Goal: Transaction & Acquisition: Purchase product/service

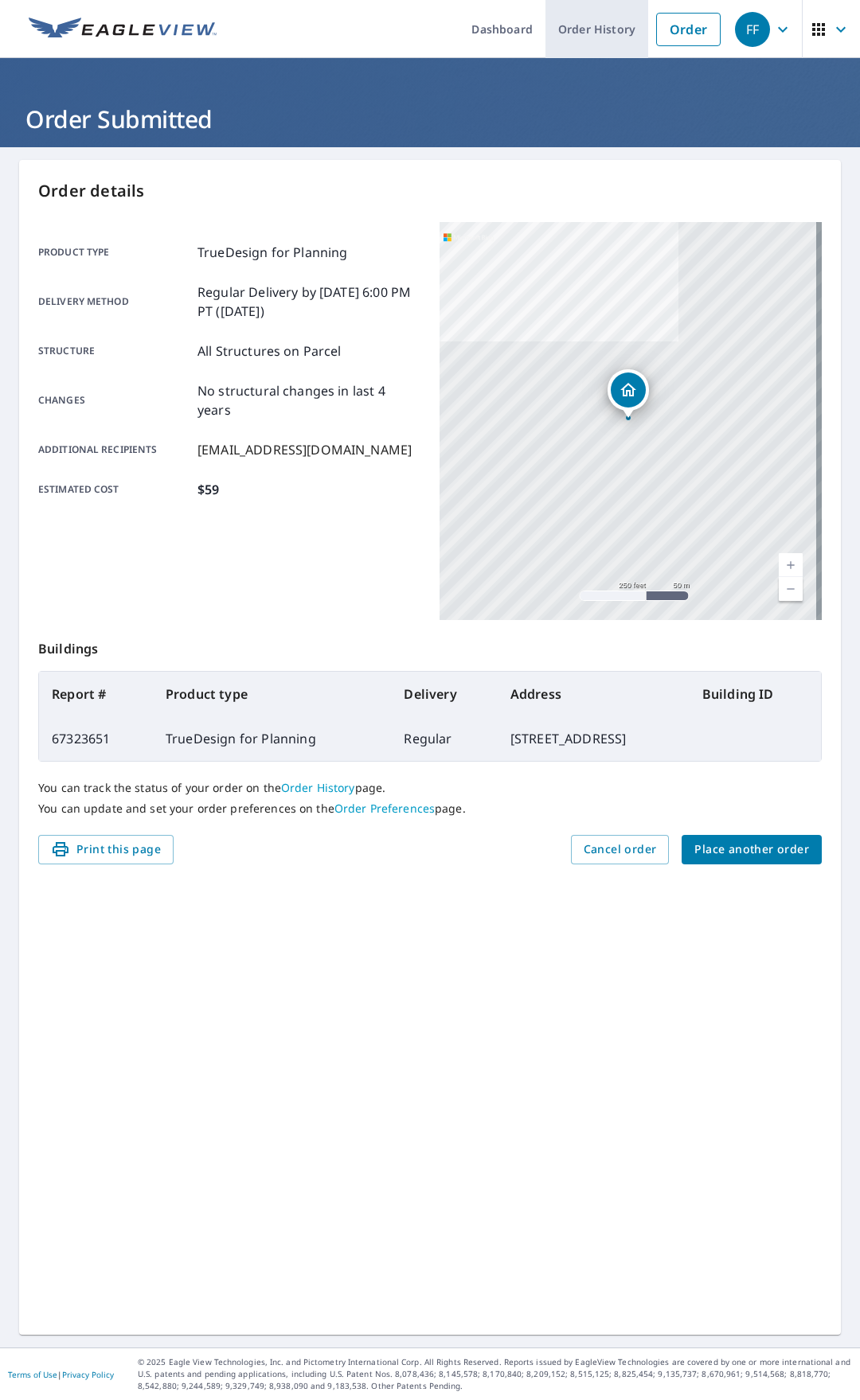
click at [614, 26] on link "Order History" at bounding box center [597, 29] width 103 height 58
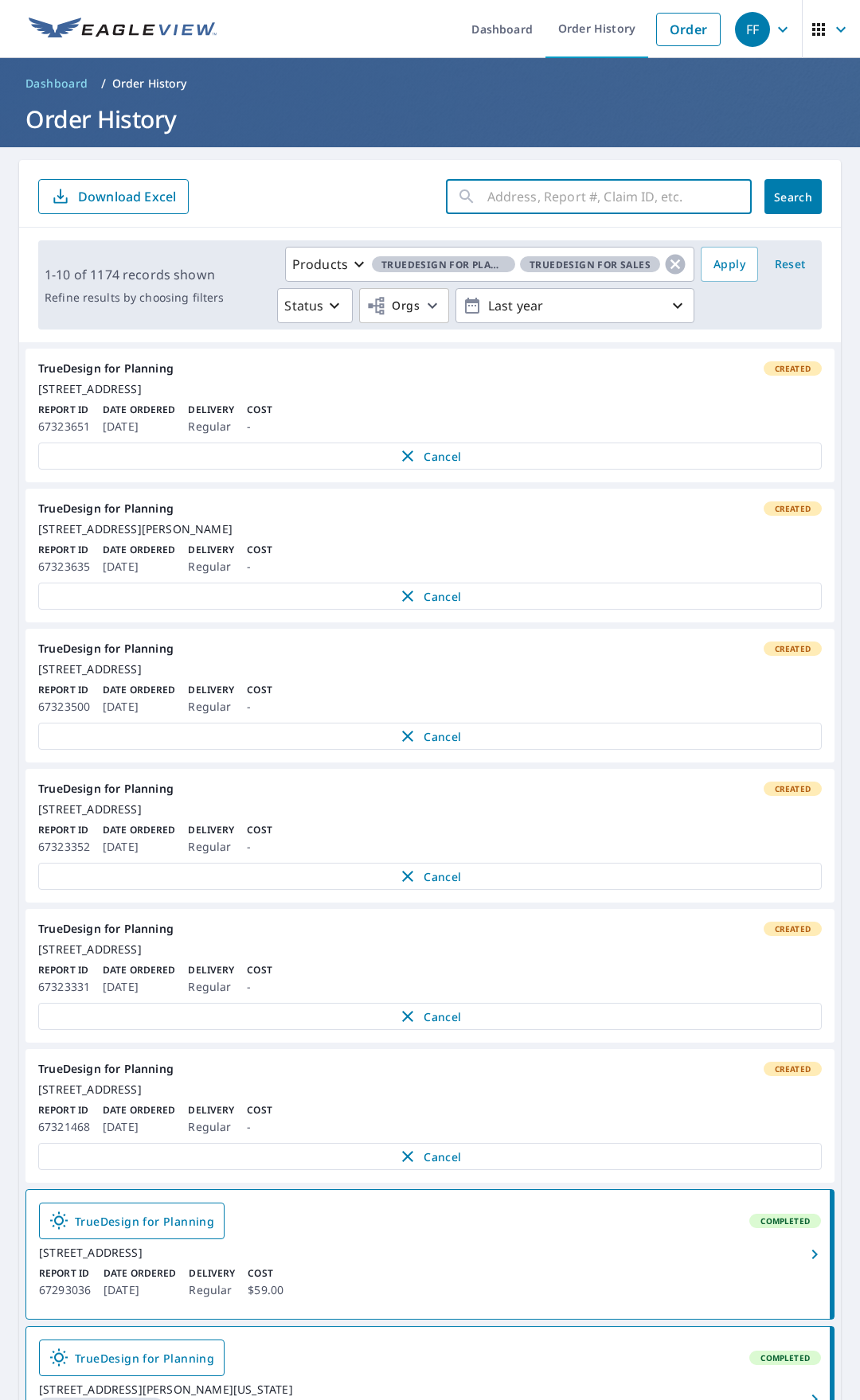
click at [558, 190] on input "text" at bounding box center [619, 196] width 264 height 45
paste input "Suzan Ogabo"
type input "Suzan Ogabo"
click at [612, 216] on input "Suzan Ogabo" at bounding box center [604, 196] width 234 height 45
drag, startPoint x: 617, startPoint y: 204, endPoint x: 349, endPoint y: 171, distance: 270.0
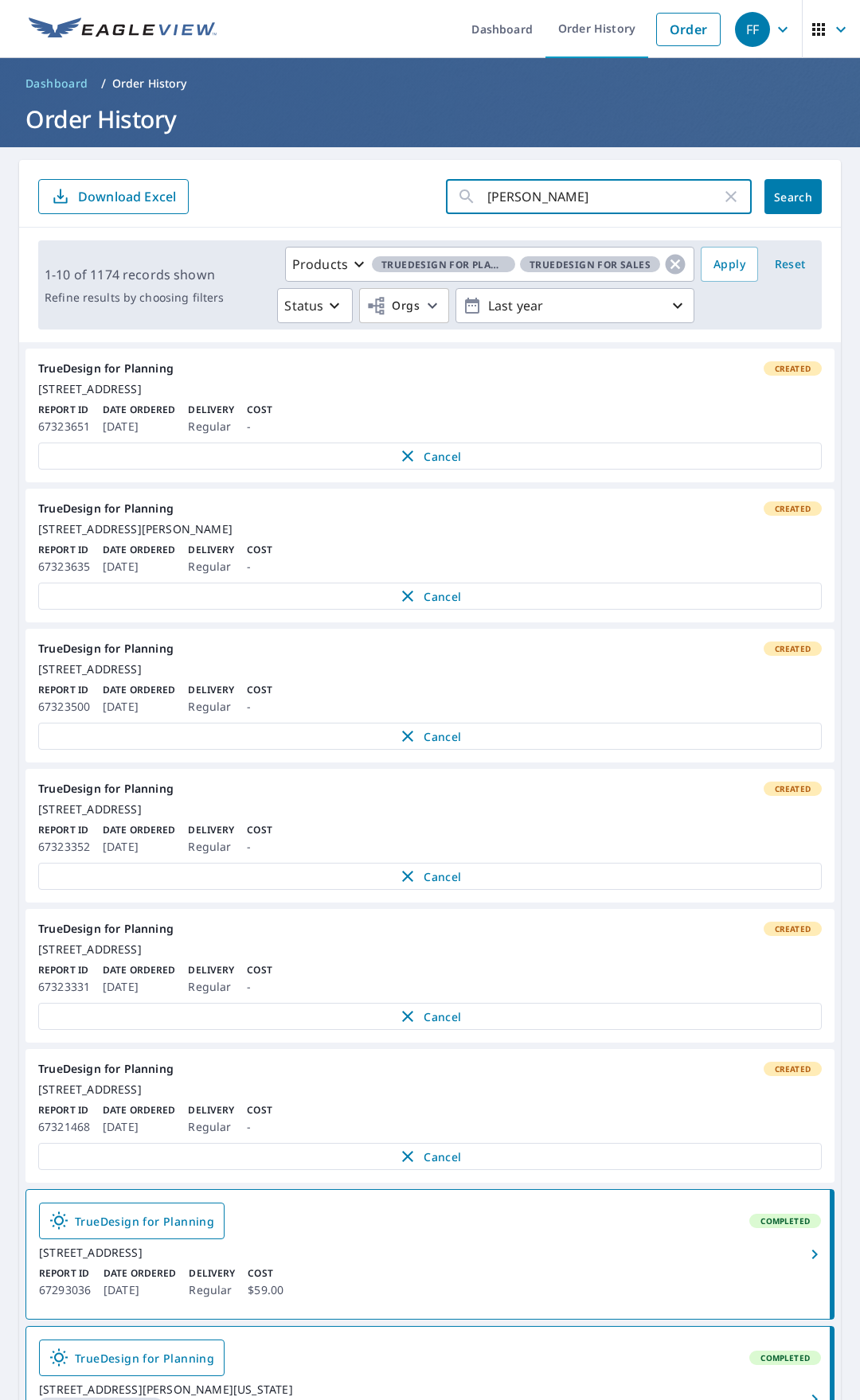
click at [341, 171] on div "Suzan Ogabo ​ Search Download Excel" at bounding box center [430, 194] width 822 height 68
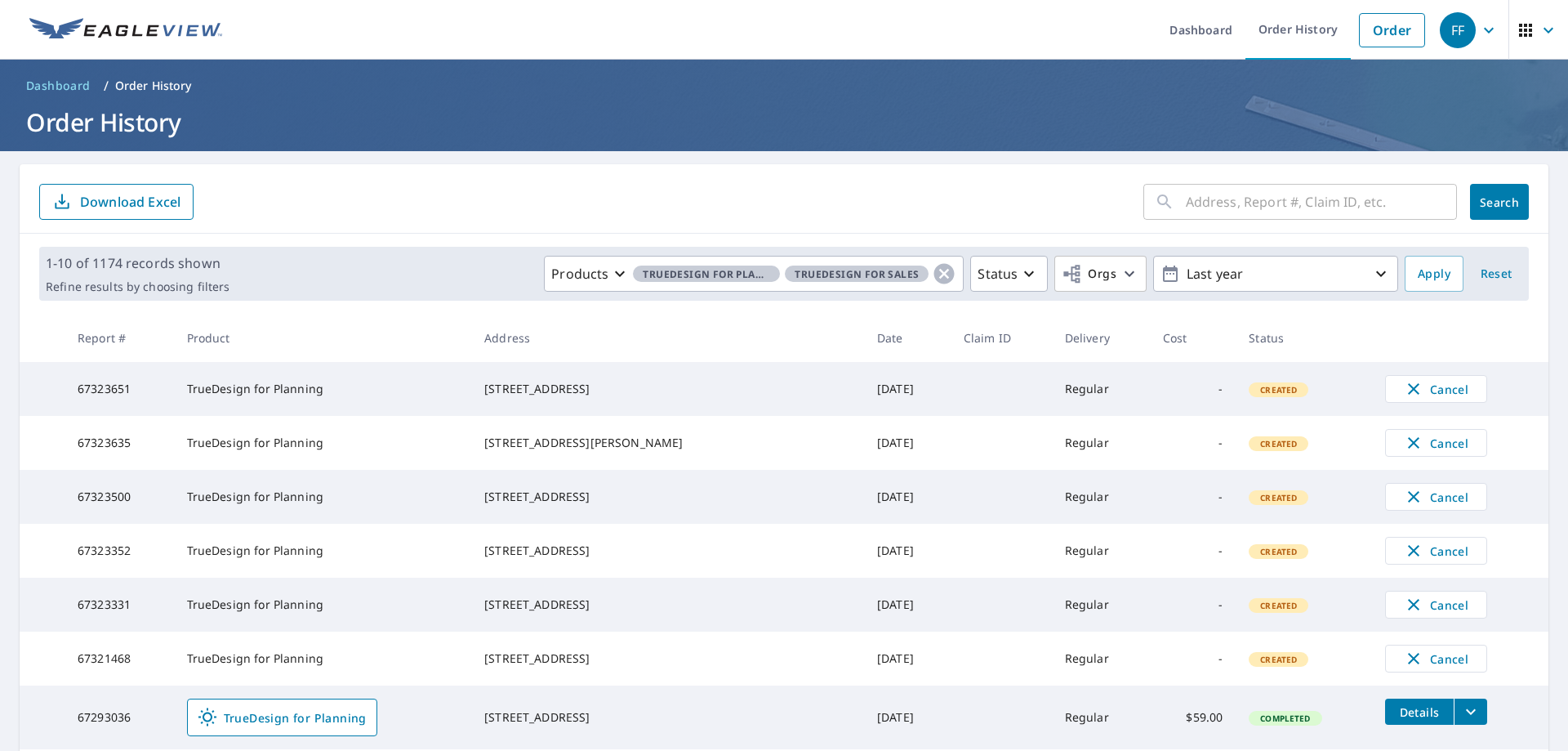
click at [882, 207] on input "text" at bounding box center [1321, 202] width 271 height 46
paste input "11114 Kira Ct"
type input "11114 Kira Ct"
click at [882, 215] on button "Search" at bounding box center [1499, 202] width 59 height 36
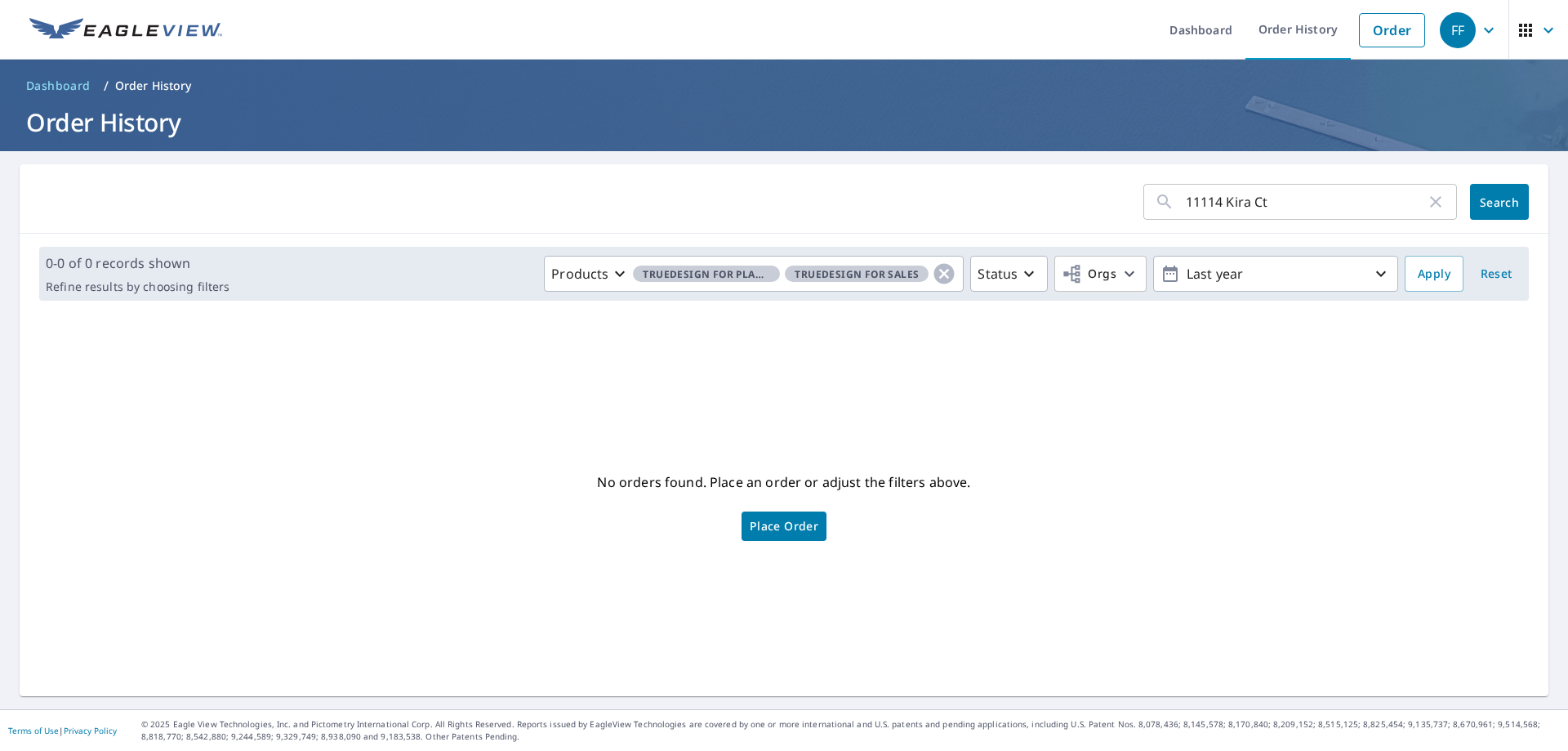
click at [882, 214] on input "11114 Kira Ct" at bounding box center [1306, 202] width 240 height 46
type input "11114 Kira"
click button "Search" at bounding box center [1499, 202] width 59 height 36
click at [882, 25] on link "Order" at bounding box center [1392, 29] width 66 height 34
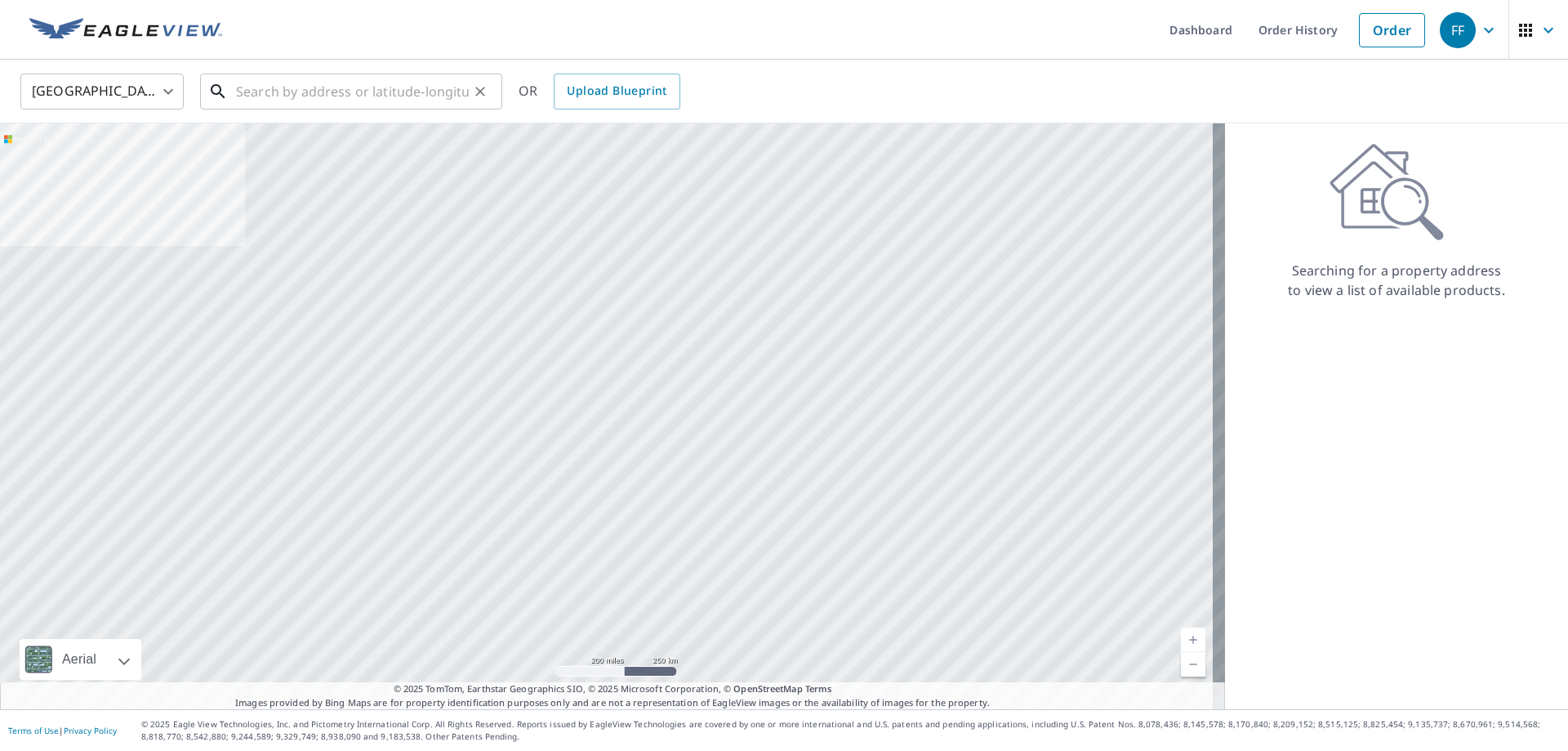
click at [413, 87] on input "text" at bounding box center [353, 92] width 233 height 46
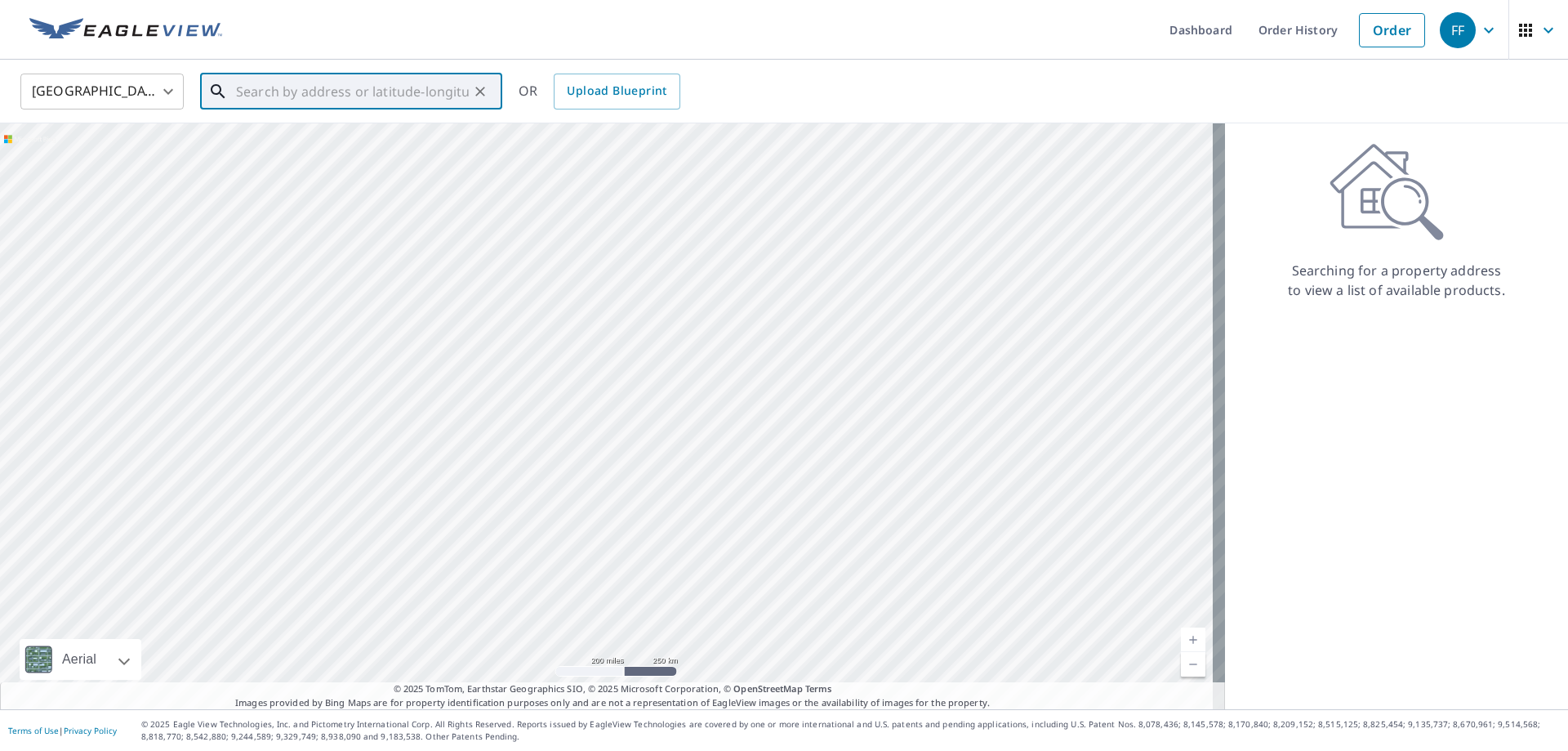
paste input "11114 Kira Ct"
click at [385, 145] on span "11114 Kira Ct" at bounding box center [361, 138] width 257 height 19
type input "[STREET_ADDRESS]"
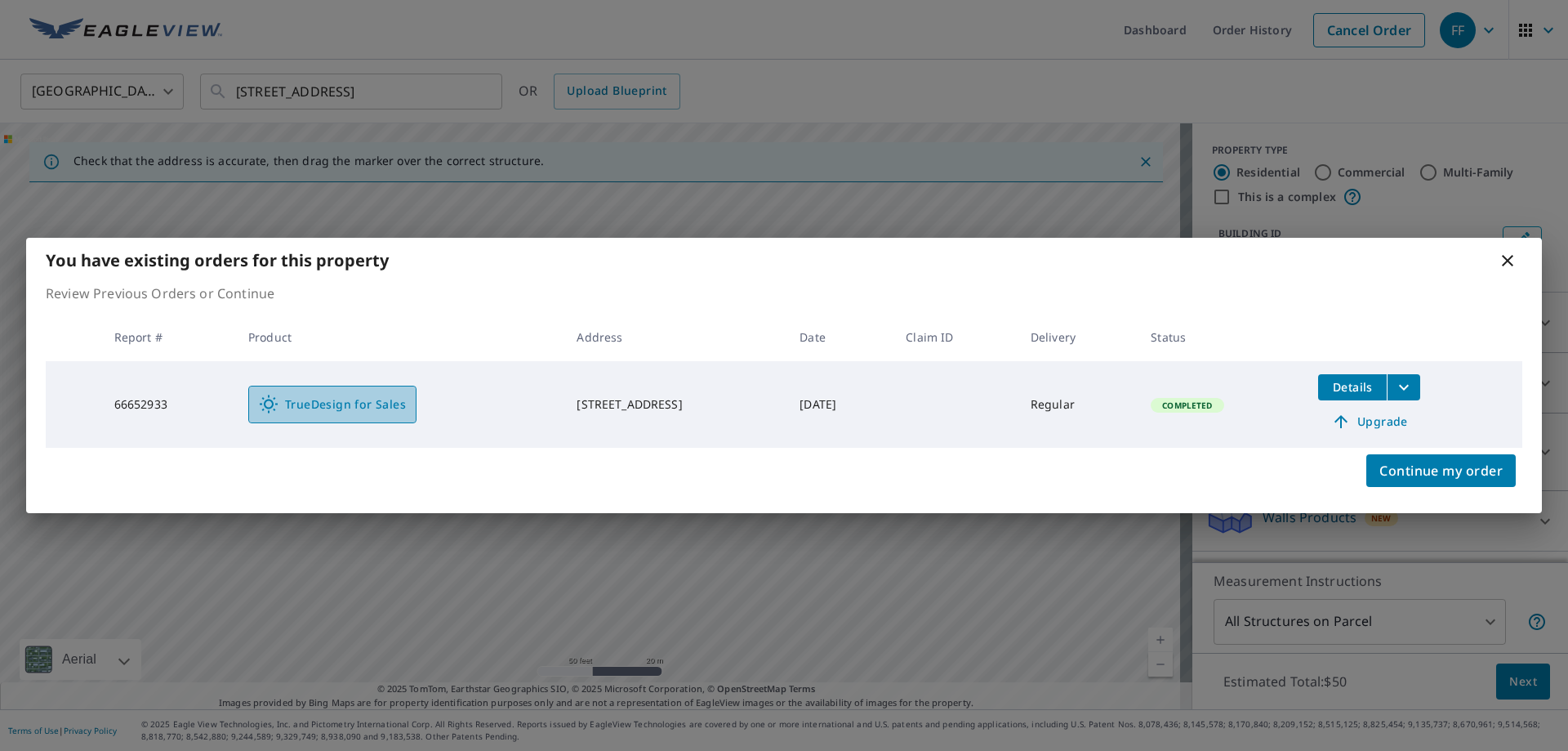
click at [371, 391] on link "TrueDesign for Sales" at bounding box center [333, 404] width 169 height 38
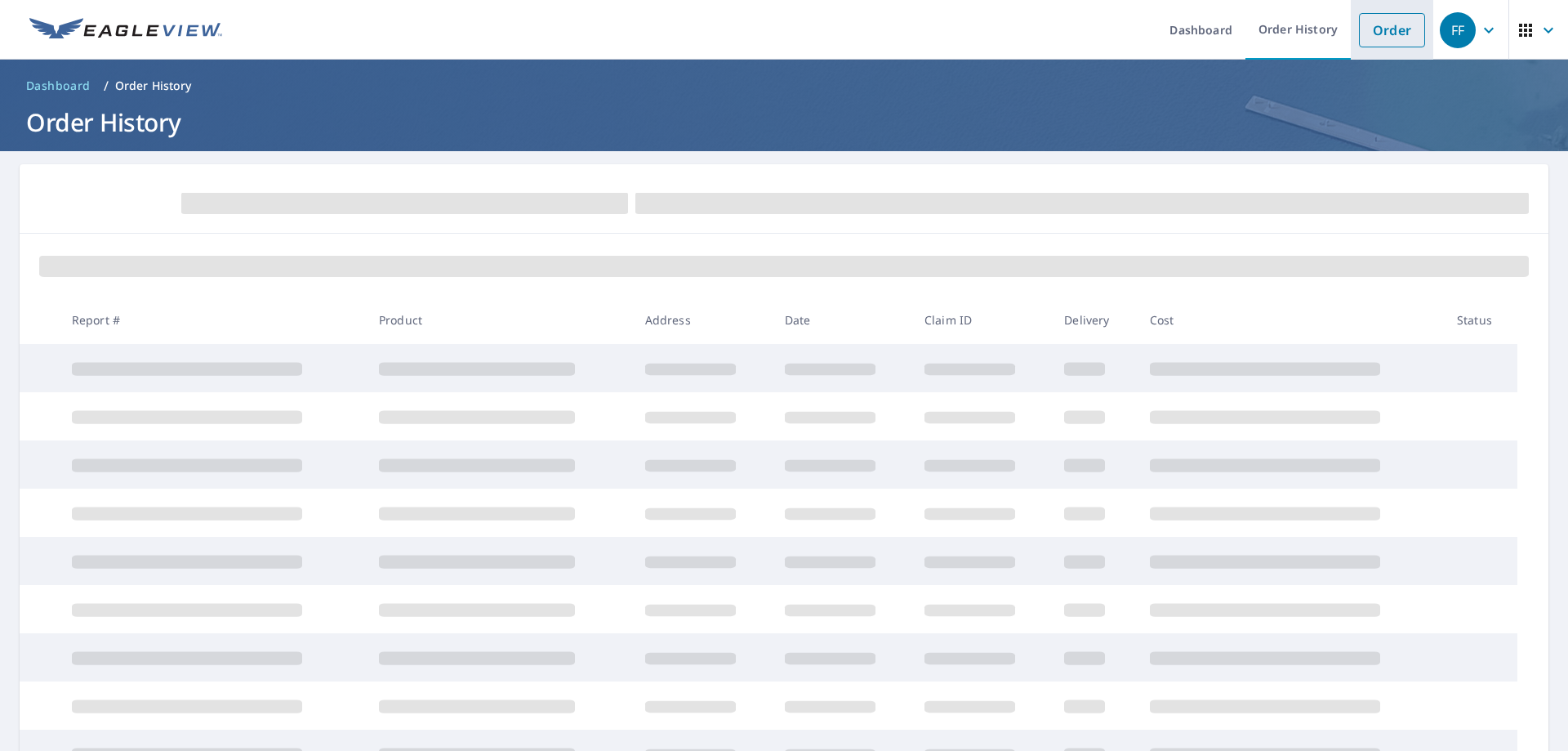
click at [1379, 36] on link "Order" at bounding box center [1392, 29] width 66 height 34
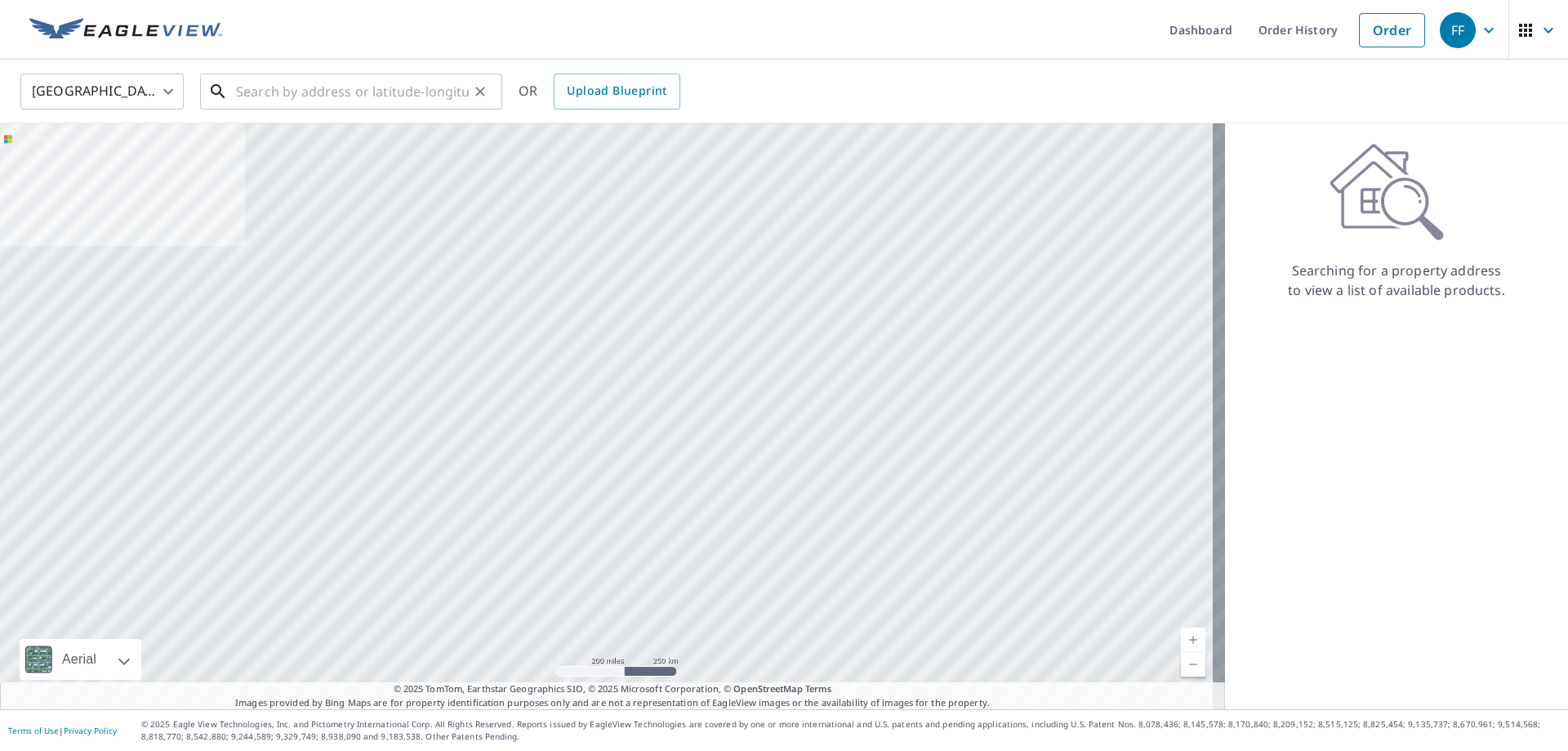
click at [325, 71] on input "text" at bounding box center [353, 92] width 233 height 46
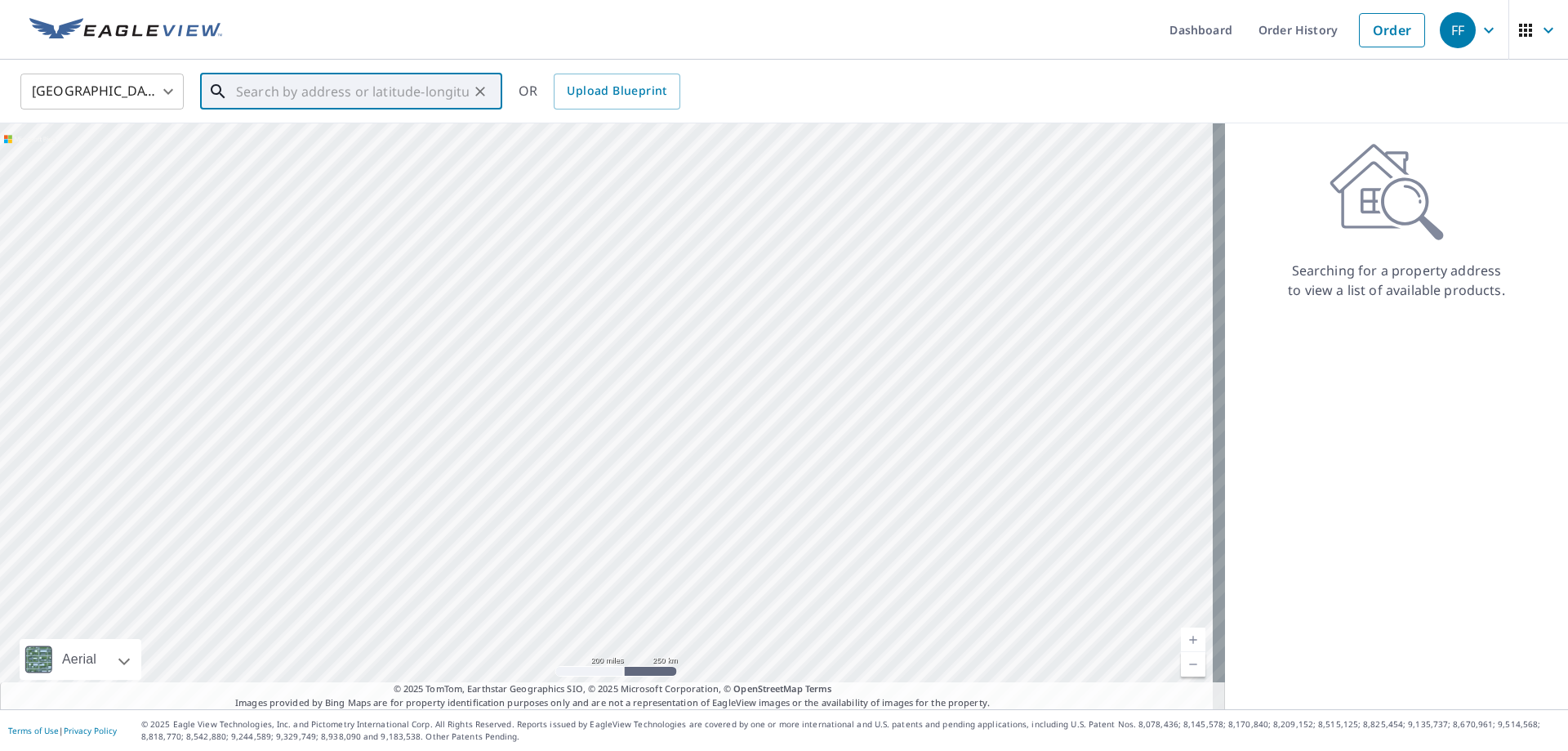
paste input "11114 Kira Ct"
click at [373, 156] on p "Bealeton, VA 22712" at bounding box center [361, 157] width 257 height 17
type input "[STREET_ADDRESS]"
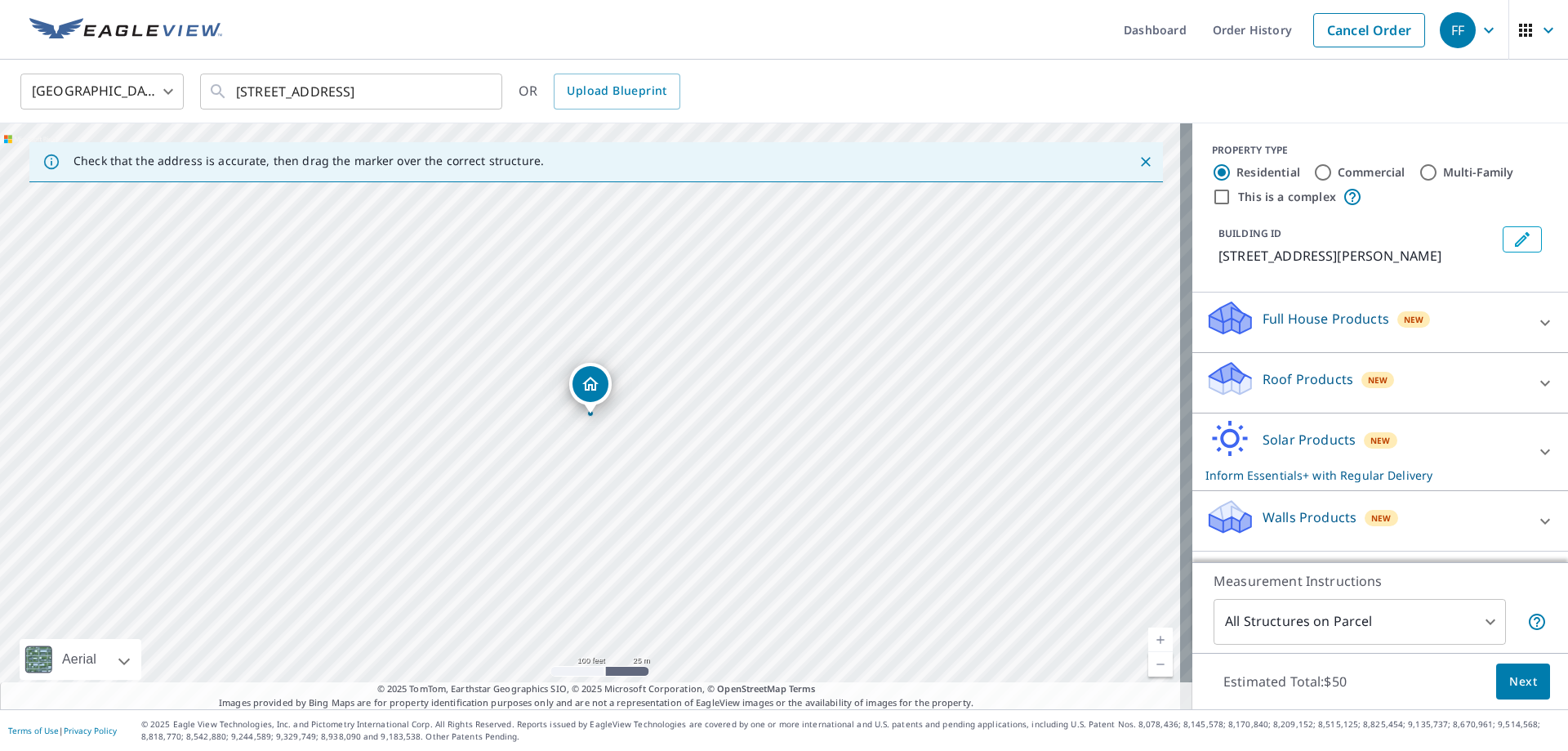
click at [1387, 433] on div "Solar Products New Inform Essentials+ with Regular Delivery" at bounding box center [1365, 452] width 320 height 64
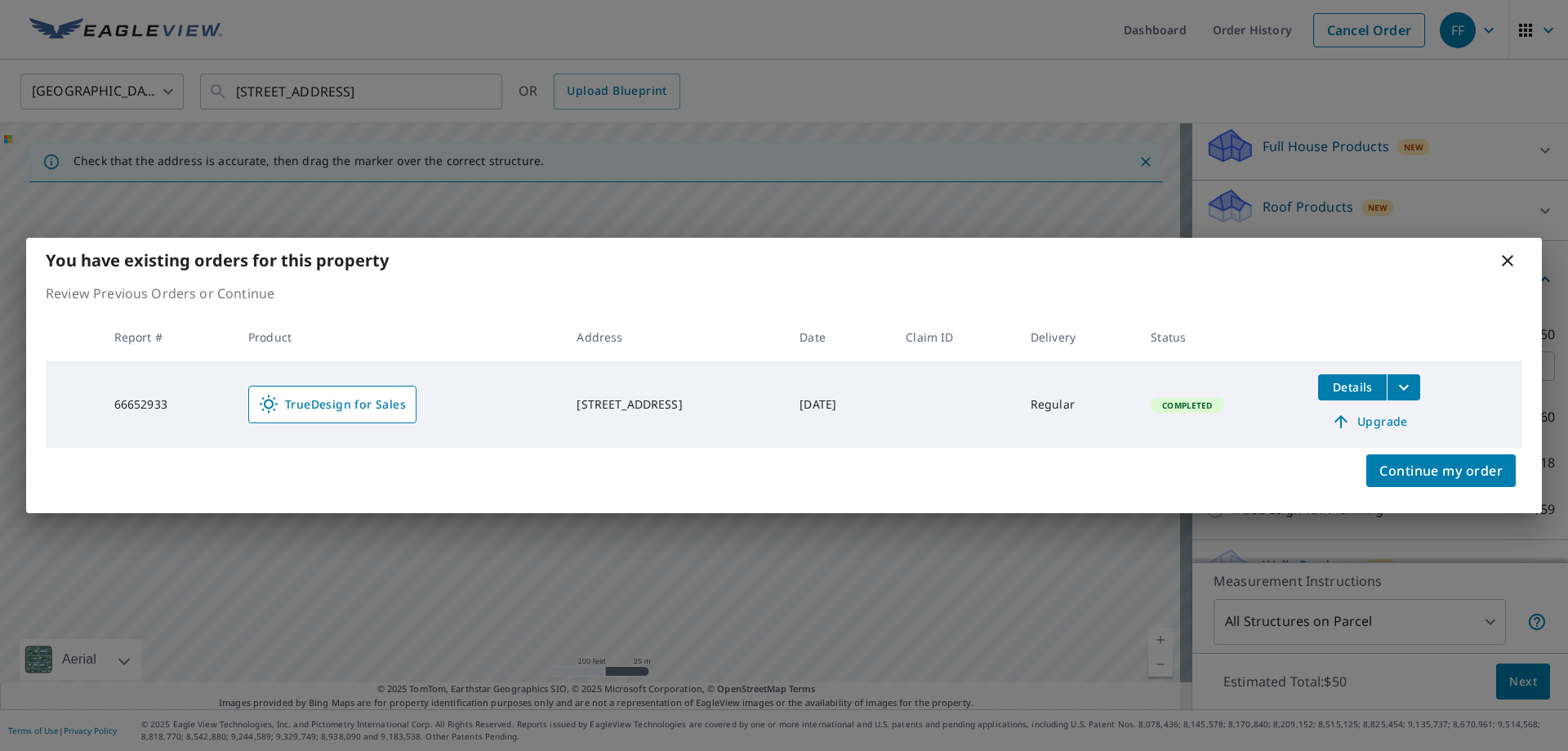
scroll to position [207, 0]
click at [1508, 260] on icon at bounding box center [1508, 260] width 19 height 19
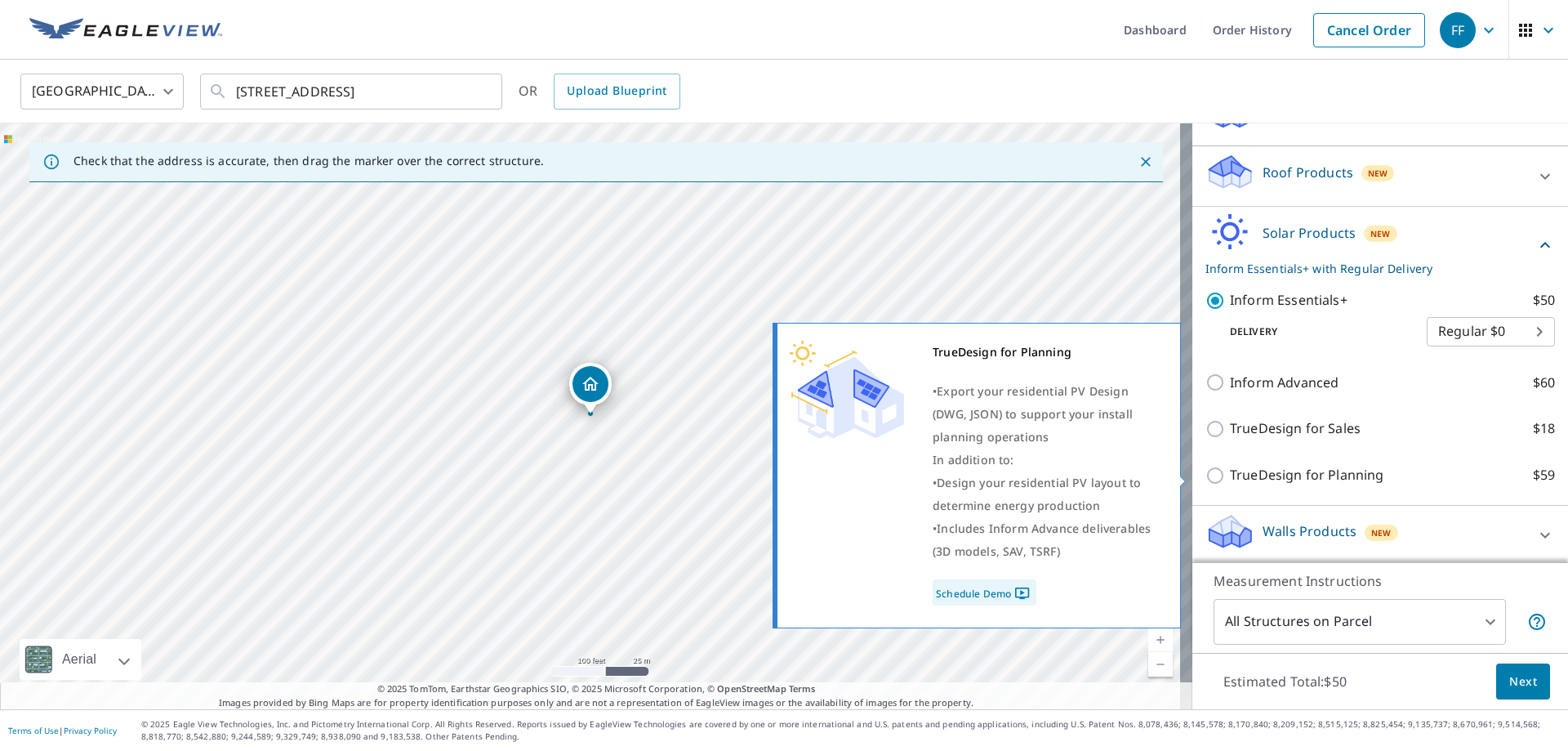
click at [1320, 485] on p "TrueDesign for Planning" at bounding box center [1307, 475] width 154 height 20
click at [1230, 485] on input "TrueDesign for Planning $59" at bounding box center [1218, 475] width 25 height 19
checkbox input "true"
checkbox input "false"
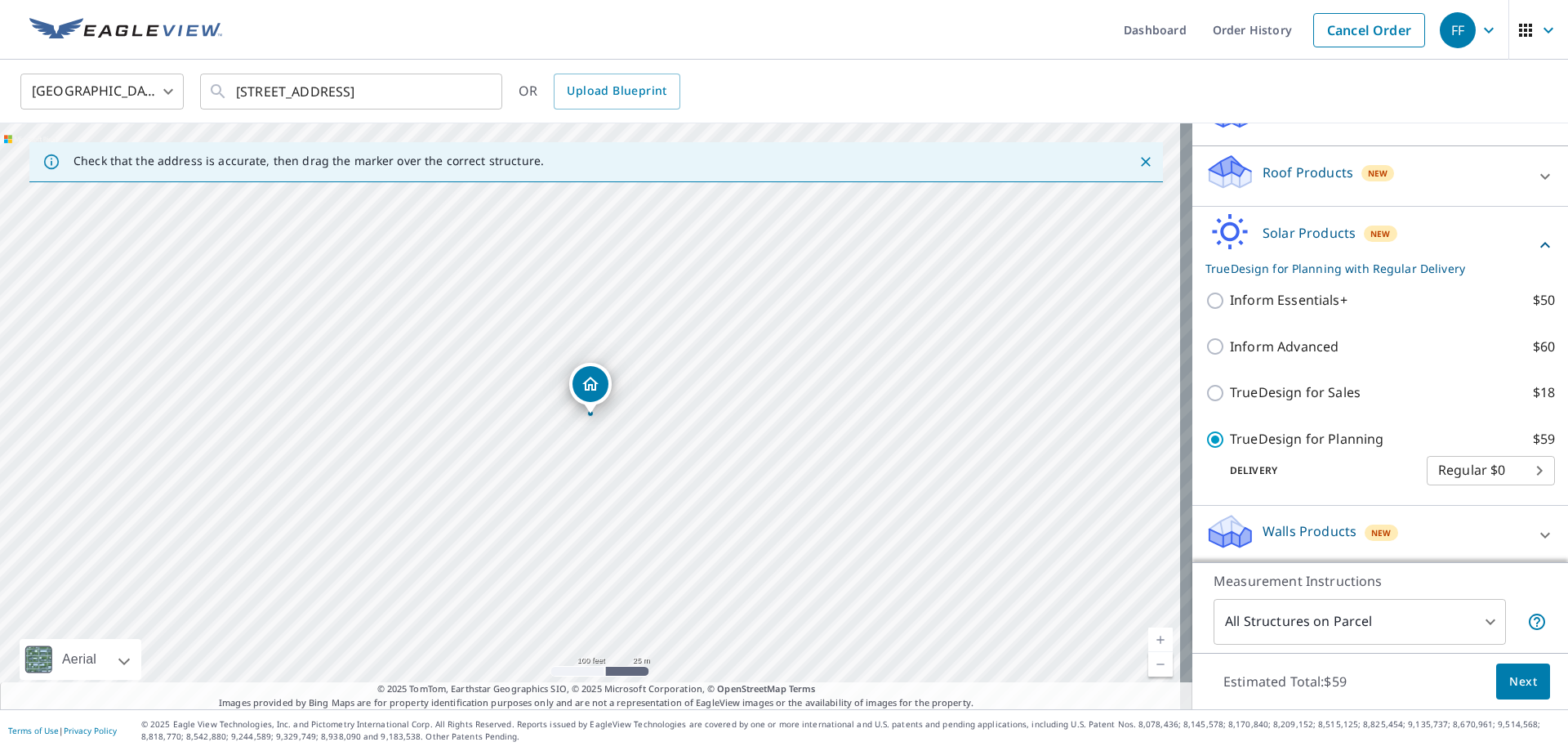
click at [1511, 674] on span "Next" at bounding box center [1523, 682] width 27 height 20
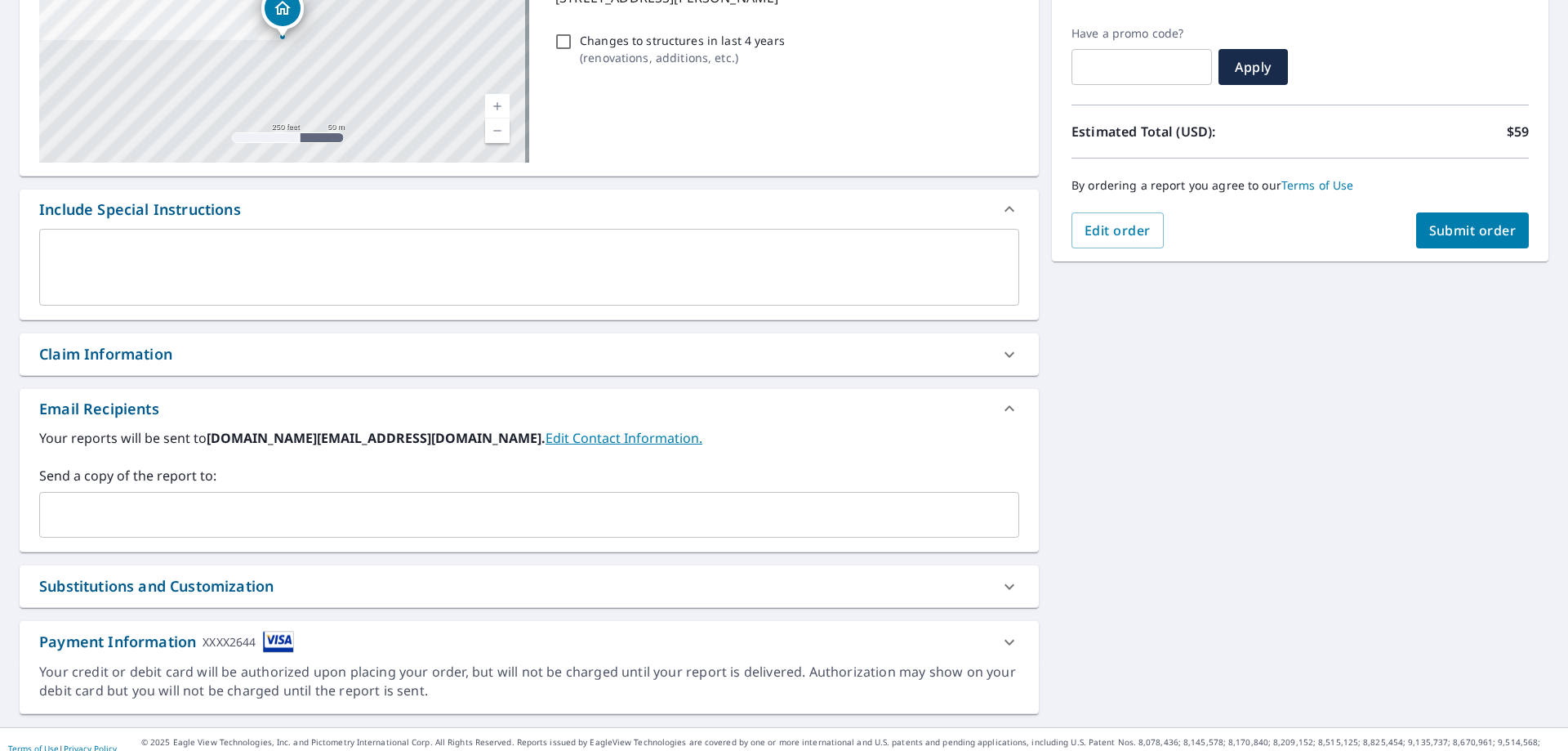
scroll to position [278, 0]
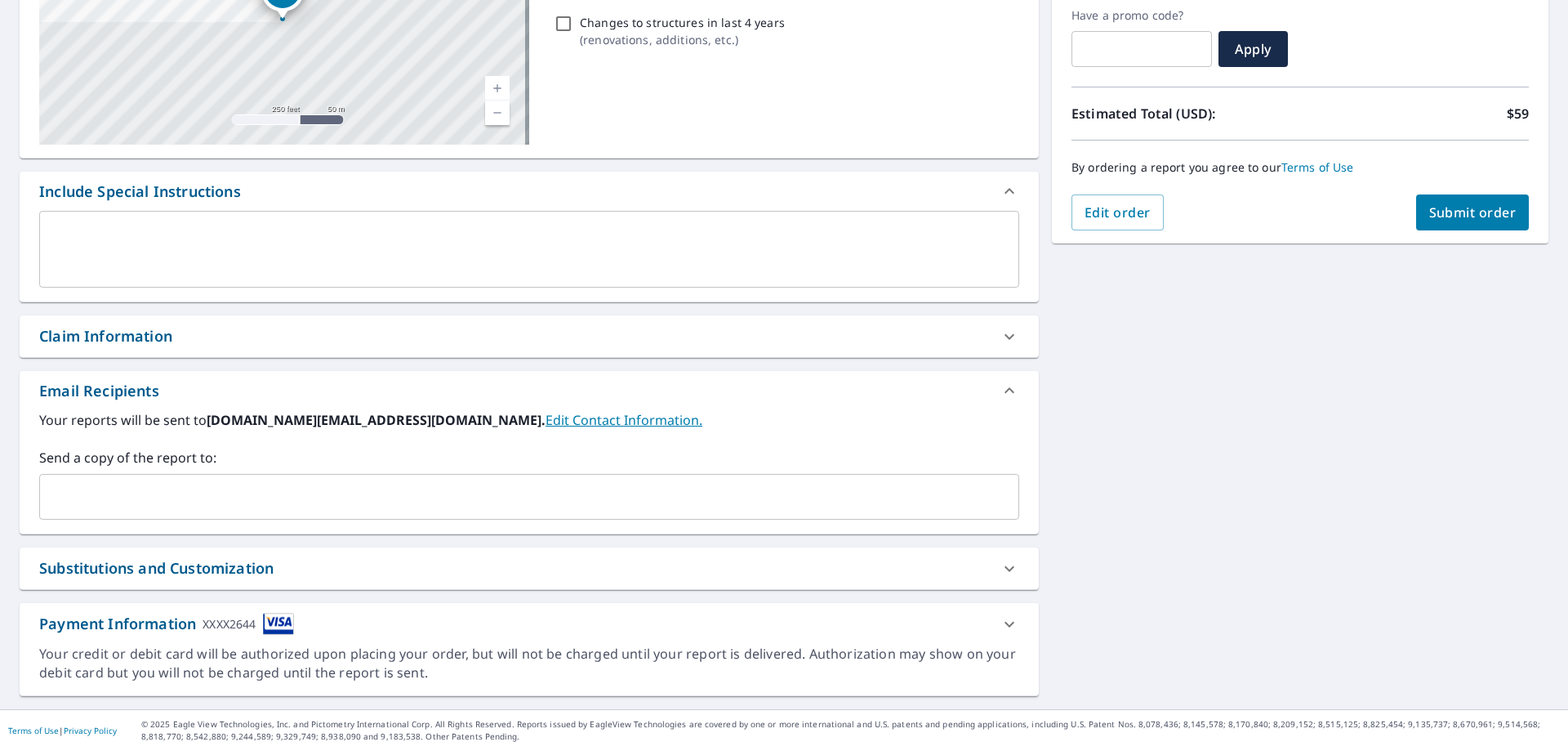
click at [497, 470] on div "Send a copy of the report to: ​" at bounding box center [530, 483] width 981 height 72
click at [491, 500] on input "text" at bounding box center [517, 497] width 941 height 31
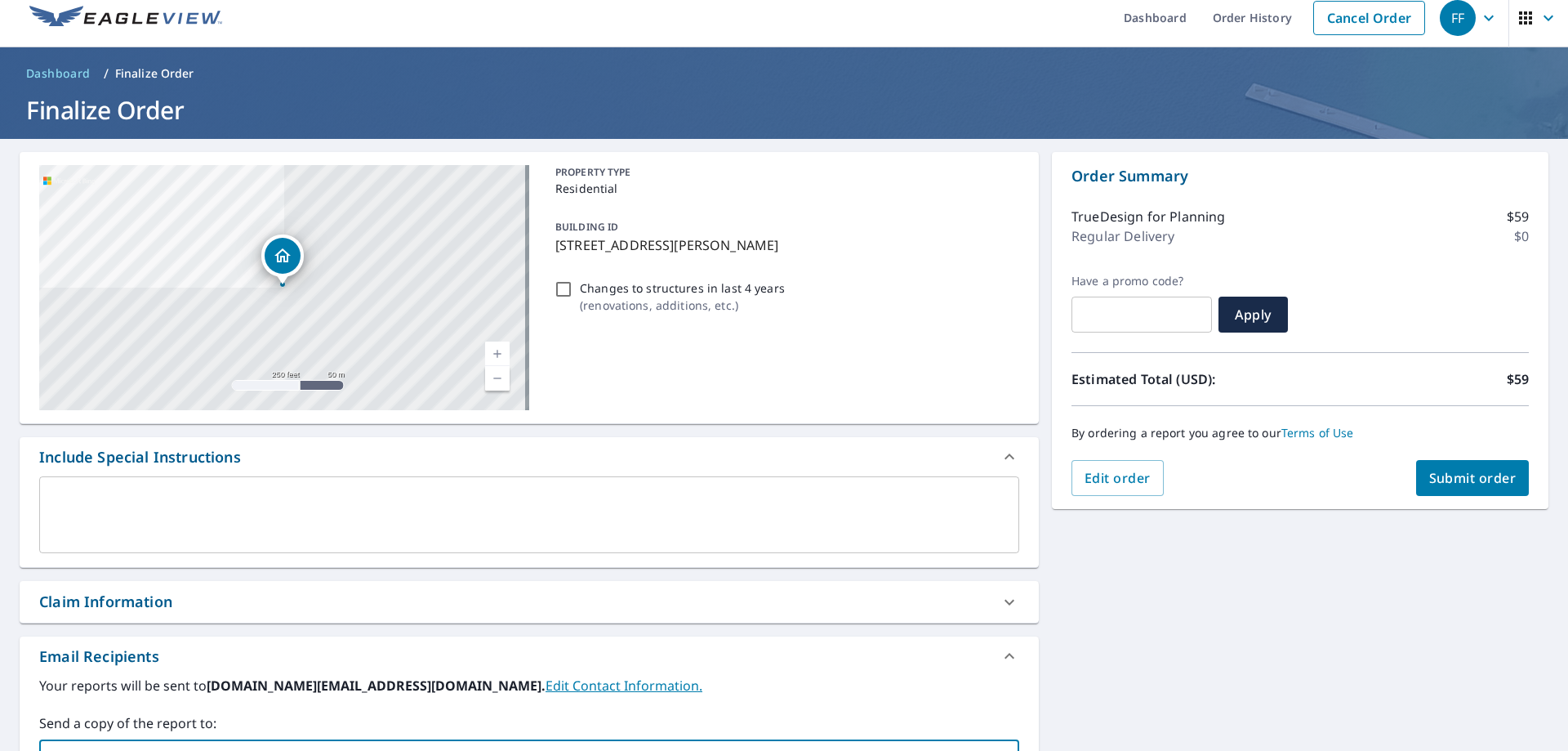
scroll to position [0, 0]
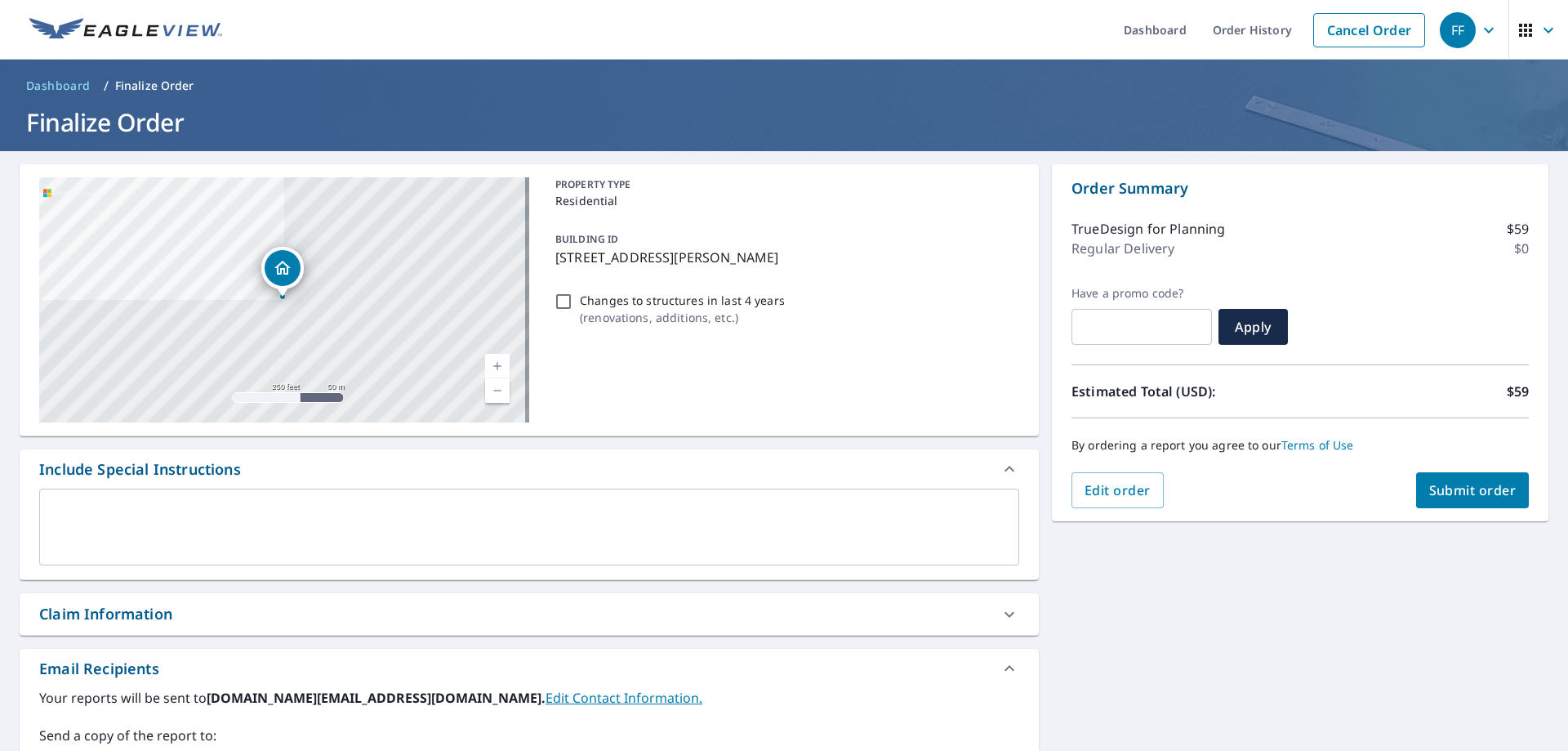
click at [1448, 491] on span "Submit order" at bounding box center [1473, 491] width 87 height 18
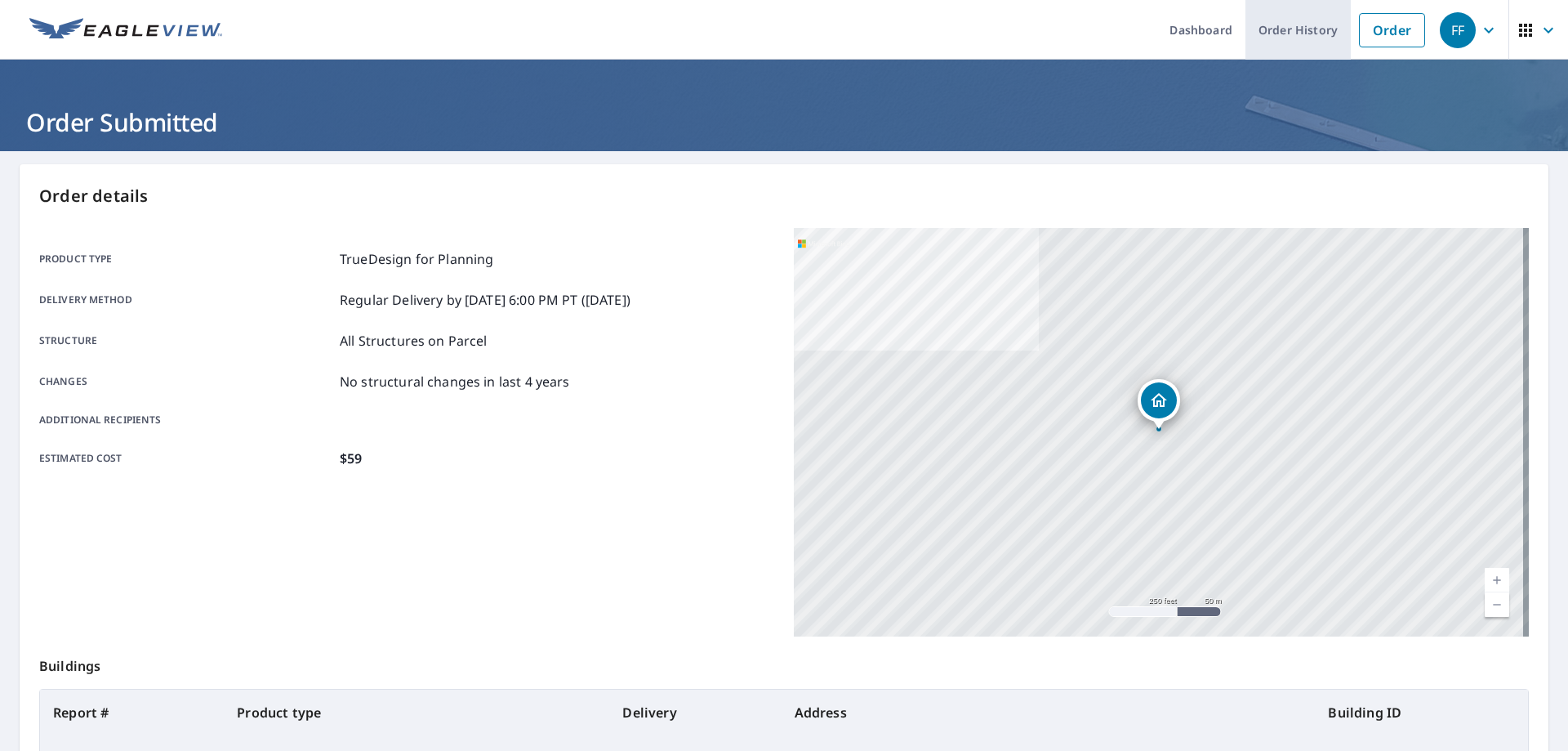
click at [1299, 16] on link "Order History" at bounding box center [1298, 29] width 105 height 60
